Goal: Find specific page/section: Find specific page/section

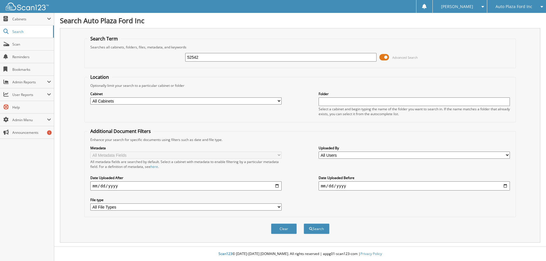
type input "52542"
click at [304, 224] on button "Search" at bounding box center [317, 229] width 26 height 11
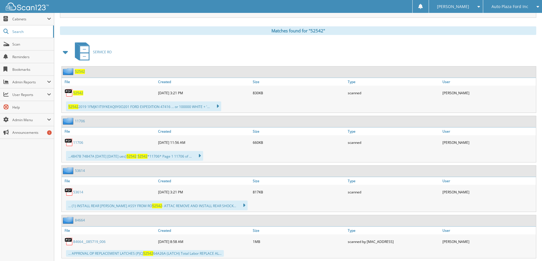
scroll to position [230, 0]
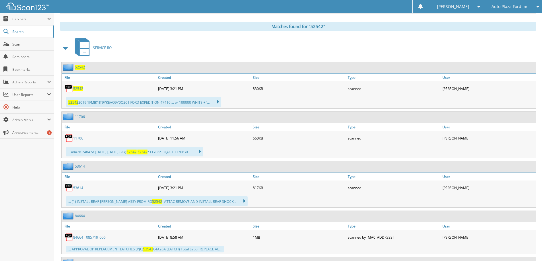
click at [74, 89] on span "52542" at bounding box center [78, 88] width 10 height 5
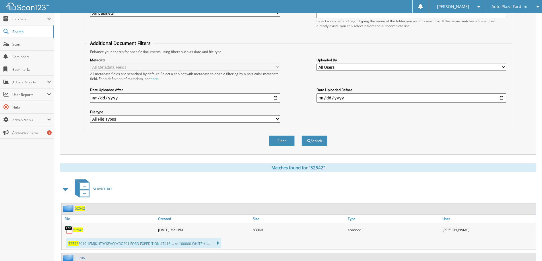
scroll to position [0, 0]
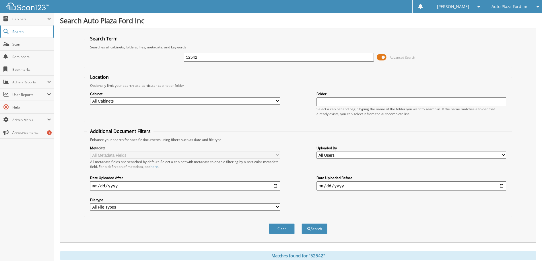
click at [24, 32] on span "Search" at bounding box center [31, 31] width 38 height 5
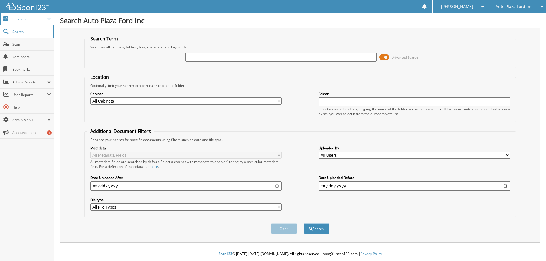
click at [26, 20] on span "Cabinets" at bounding box center [29, 19] width 35 height 5
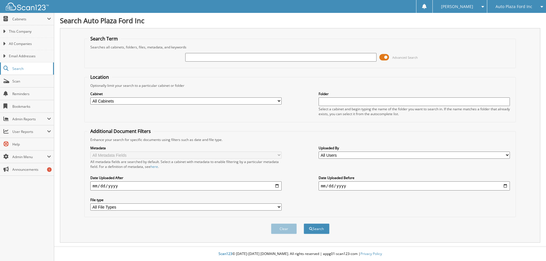
click at [22, 67] on span "Search" at bounding box center [31, 68] width 38 height 5
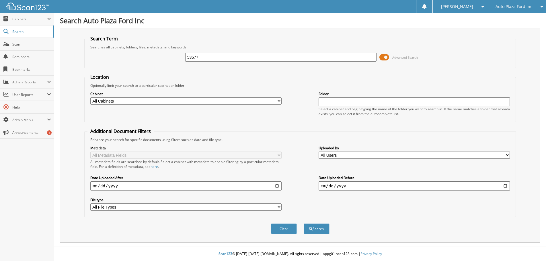
type input "53577"
click at [304, 224] on button "Search" at bounding box center [317, 229] width 26 height 11
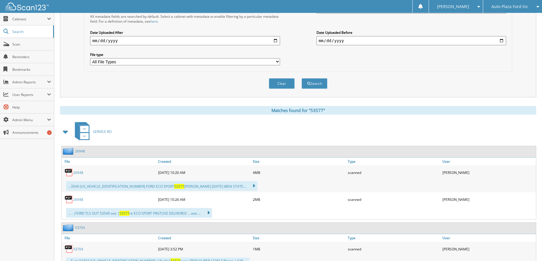
scroll to position [132, 0]
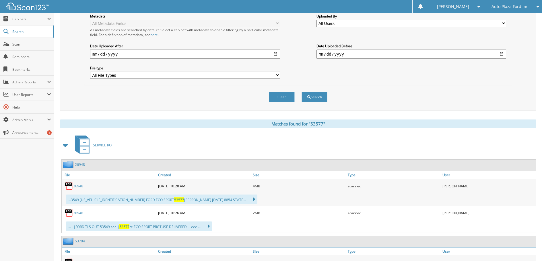
click at [536, 6] on icon at bounding box center [536, 7] width 5 height 4
click at [516, 7] on span "Auto Plaza Ford Inc" at bounding box center [510, 6] width 37 height 3
click at [26, 34] on span "Search" at bounding box center [31, 31] width 38 height 5
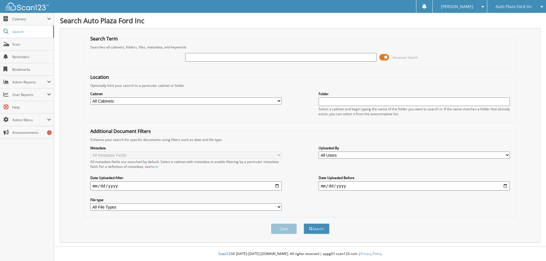
click at [279, 101] on select "All Cabinets ACCOUNTS PAYABLE BODY SHOP CAR DEALS CHECK COPIES CONTROLLER FORD …" at bounding box center [186, 101] width 192 height 7
select select "19690"
click at [90, 98] on select "All Cabinets ACCOUNTS PAYABLE BODY SHOP CAR DEALS CHECK COPIES CONTROLLER FORD …" at bounding box center [186, 101] width 192 height 7
click at [216, 57] on input "text" at bounding box center [281, 57] width 192 height 9
type input "53577"
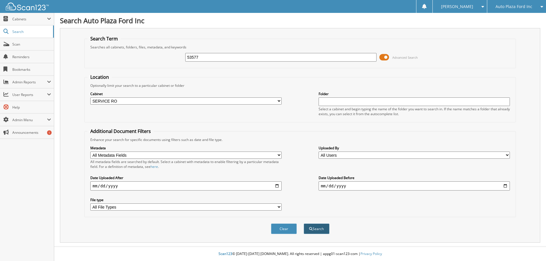
click at [317, 232] on button "Search" at bounding box center [317, 229] width 26 height 11
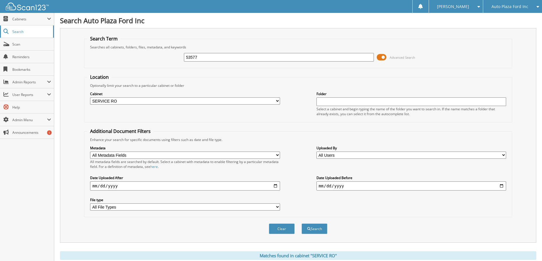
click at [35, 35] on link "Search" at bounding box center [27, 32] width 54 height 12
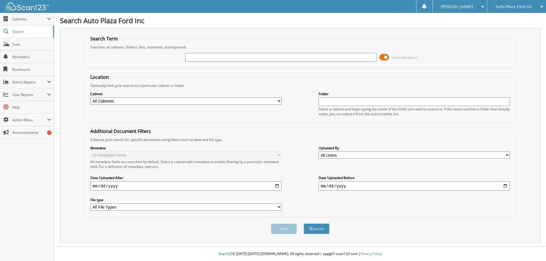
click at [35, 35] on link "Search" at bounding box center [27, 32] width 54 height 12
click at [36, 20] on span "Cabinets" at bounding box center [29, 19] width 35 height 5
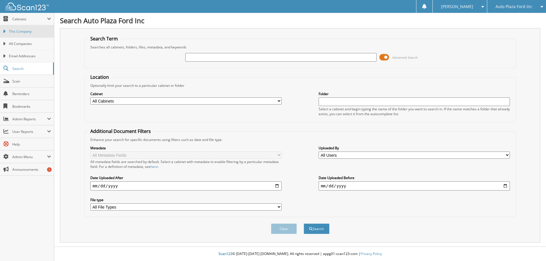
click at [33, 32] on span "This Company" at bounding box center [30, 31] width 42 height 5
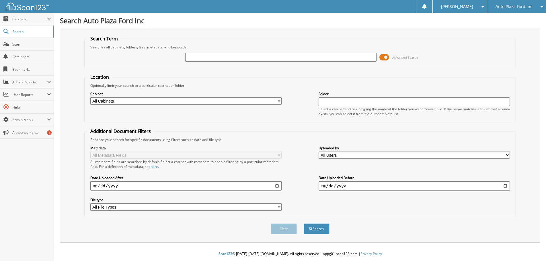
click at [280, 102] on select "All Cabinets ACCOUNTS PAYABLE BODY SHOP CAR DEALS CHECK COPIES CONTROLLER FORD …" at bounding box center [186, 101] width 192 height 7
select select "19690"
click at [90, 98] on select "All Cabinets ACCOUNTS PAYABLE BODY SHOP CAR DEALS CHECK COPIES CONTROLLER FORD …" at bounding box center [186, 101] width 192 height 7
click at [351, 57] on input "text" at bounding box center [281, 57] width 192 height 9
type input "53522"
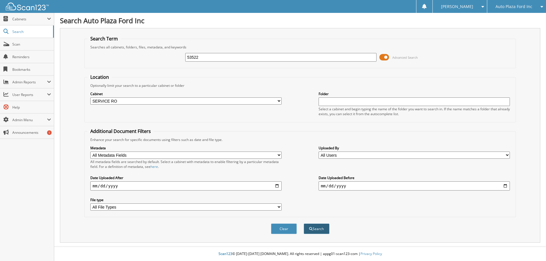
click at [317, 230] on button "Search" at bounding box center [317, 229] width 26 height 11
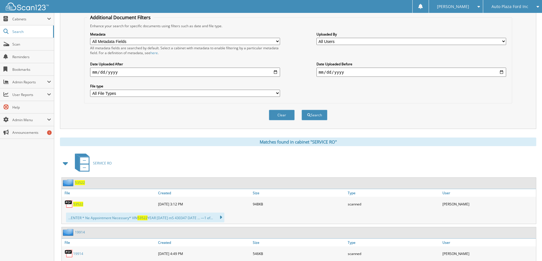
scroll to position [141, 0]
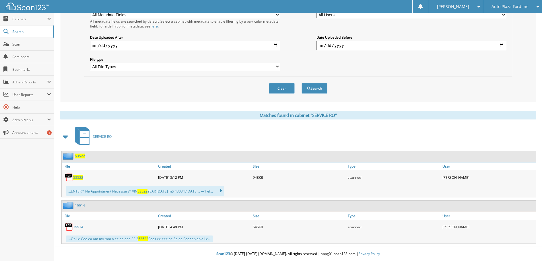
click at [68, 177] on img at bounding box center [69, 177] width 9 height 9
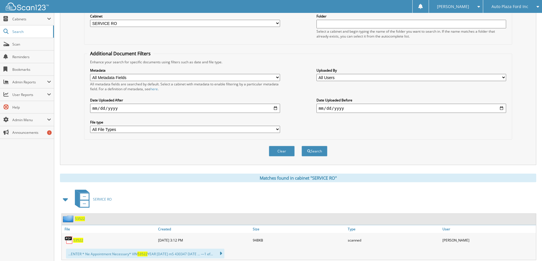
scroll to position [0, 0]
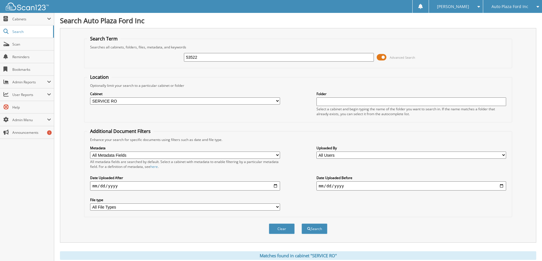
click at [214, 57] on input "53522" at bounding box center [279, 57] width 190 height 9
type input "53614"
click at [302, 224] on button "Search" at bounding box center [315, 229] width 26 height 11
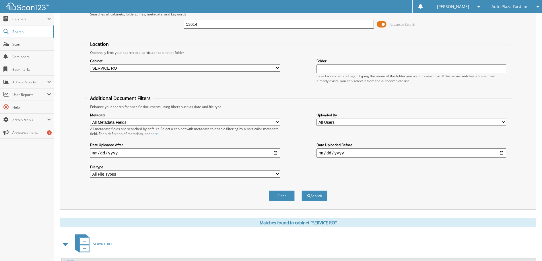
scroll to position [94, 0]
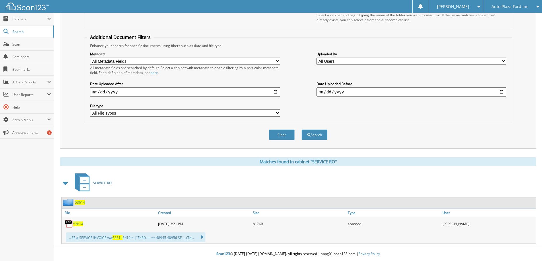
click at [76, 226] on span "53614" at bounding box center [78, 224] width 10 height 5
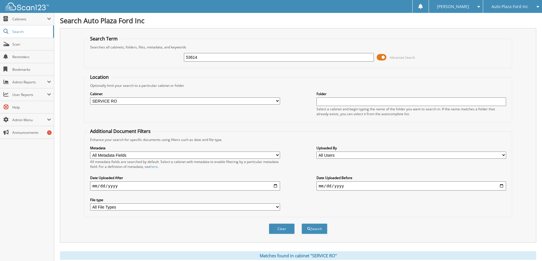
click at [201, 59] on input "53614" at bounding box center [279, 57] width 190 height 9
type input "5"
drag, startPoint x: 538, startPoint y: 8, endPoint x: 536, endPoint y: 11, distance: 3.0
click at [538, 8] on icon at bounding box center [536, 7] width 5 height 4
click at [530, 20] on link "Auto Plaza Chrysler Dodge Jeep Ram" at bounding box center [512, 20] width 59 height 15
